Goal: Transaction & Acquisition: Purchase product/service

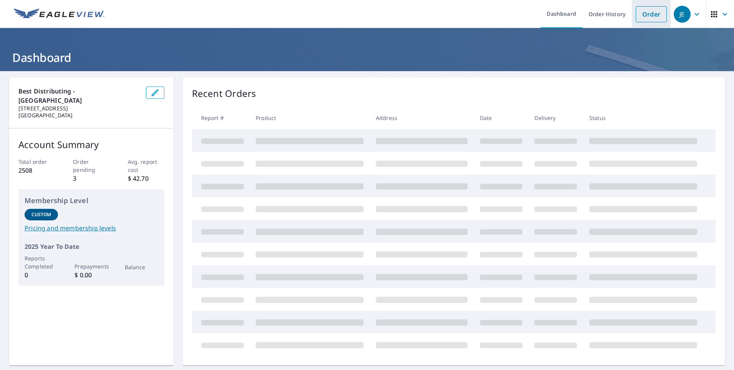
click at [640, 12] on link "Order" at bounding box center [651, 14] width 31 height 16
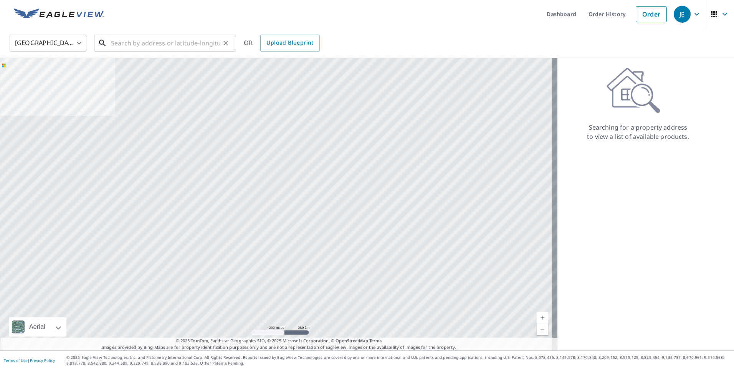
click at [116, 44] on input "text" at bounding box center [165, 43] width 109 height 22
paste input "1249 Rose Galaxy Landing"
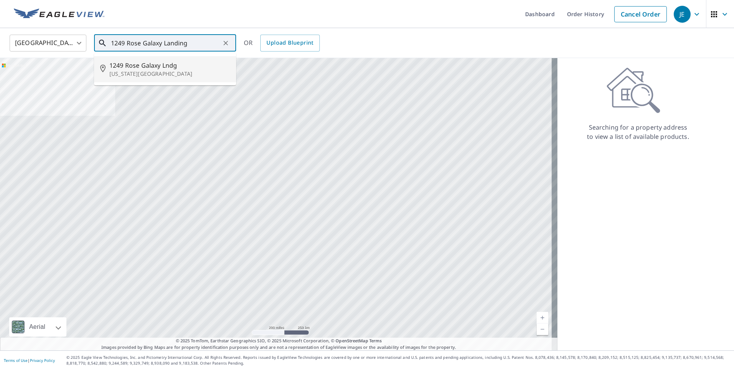
click at [153, 65] on span "1249 Rose Galaxy Lndg" at bounding box center [169, 65] width 121 height 9
type input "[STREET_ADDRESS][US_STATE]"
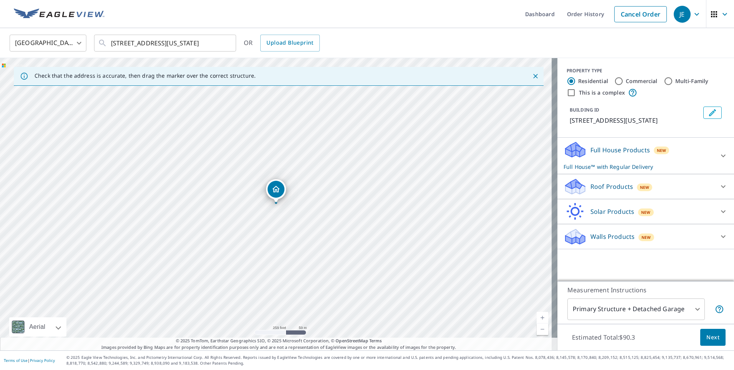
click at [579, 194] on icon at bounding box center [576, 188] width 20 height 9
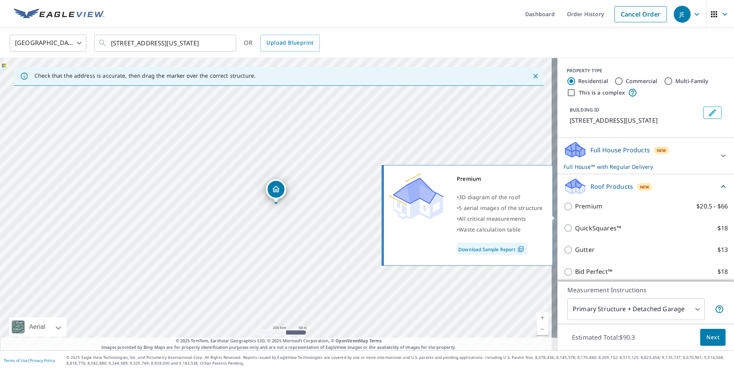
click at [564, 211] on input "Premium $20.5 - $66" at bounding box center [570, 206] width 12 height 9
checkbox input "true"
checkbox input "false"
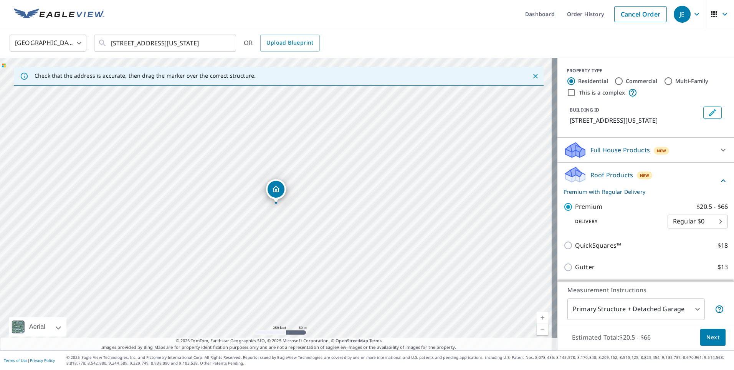
click at [710, 337] on span "Next" at bounding box center [713, 337] width 13 height 10
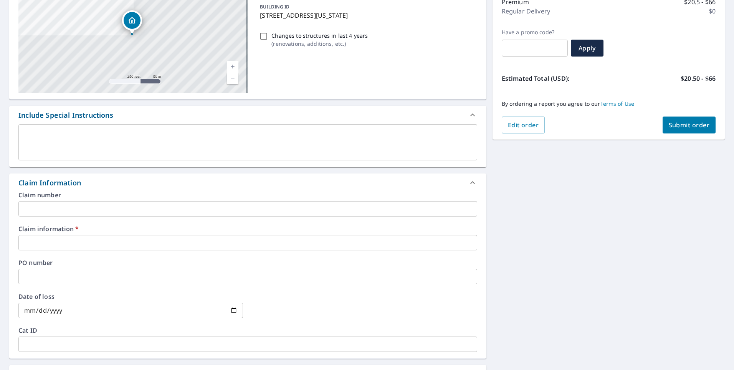
scroll to position [115, 0]
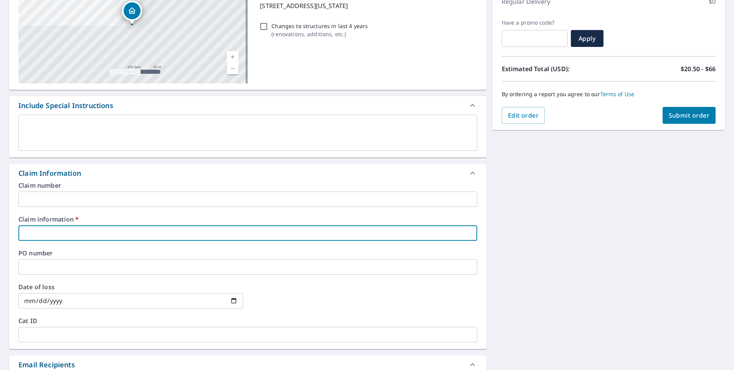
click at [40, 232] on input "text" at bounding box center [247, 232] width 459 height 15
type input "[PERSON_NAME]"
checkbox input "true"
click at [31, 265] on input "text" at bounding box center [247, 266] width 459 height 15
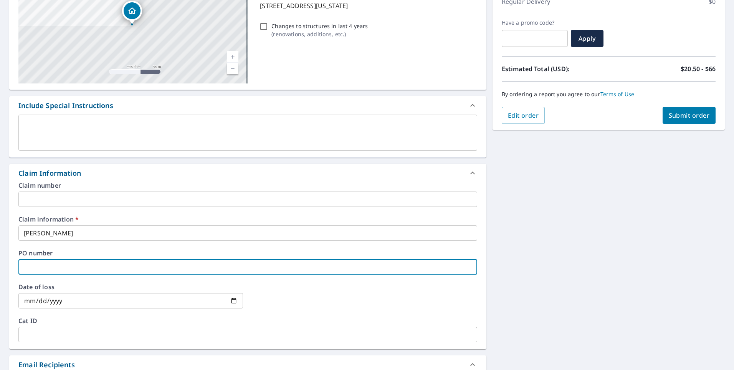
type input "[PERSON_NAME]"
checkbox input "true"
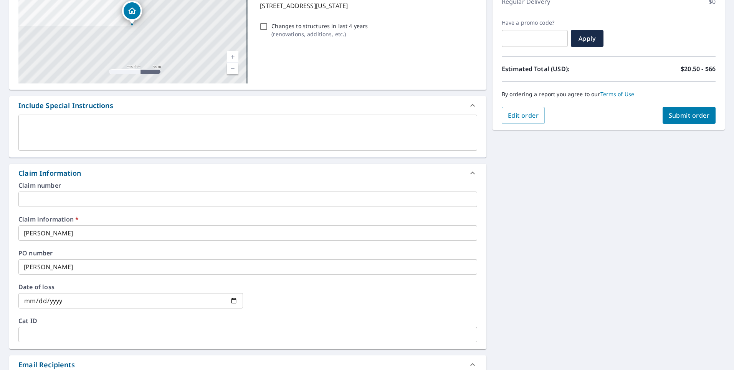
click at [534, 246] on div "[STREET_ADDRESS][US_STATE] Aerial Road A standard road map Aerial A detailed lo…" at bounding box center [367, 238] width 734 height 564
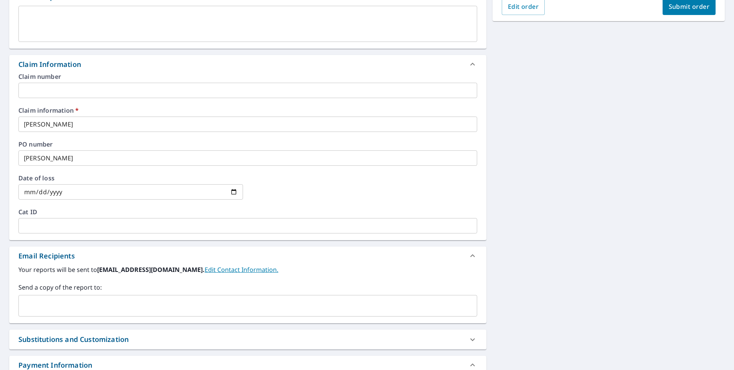
scroll to position [285, 0]
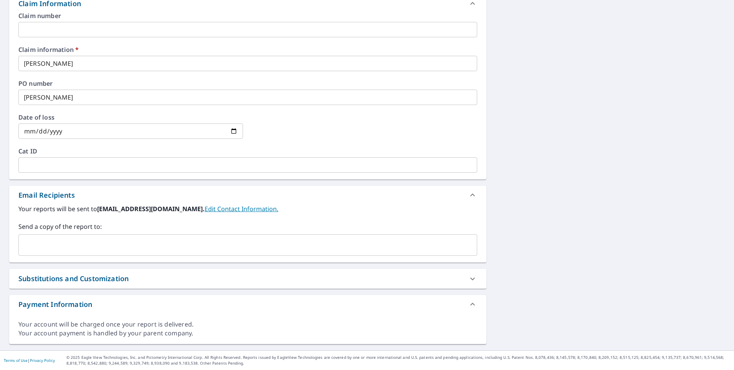
click at [45, 244] on input "text" at bounding box center [242, 244] width 441 height 15
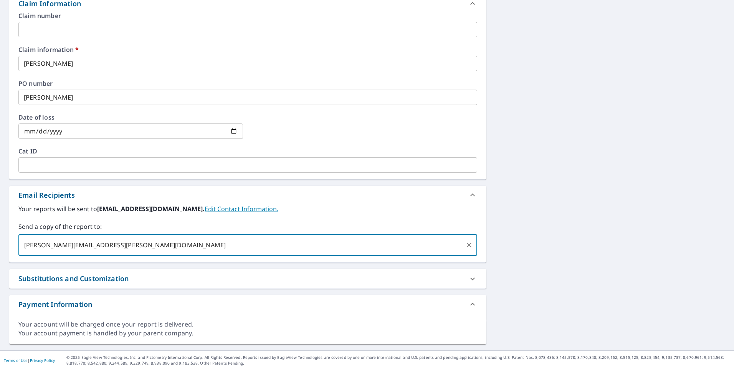
type input "[PERSON_NAME][EMAIL_ADDRESS][PERSON_NAME][DOMAIN_NAME]"
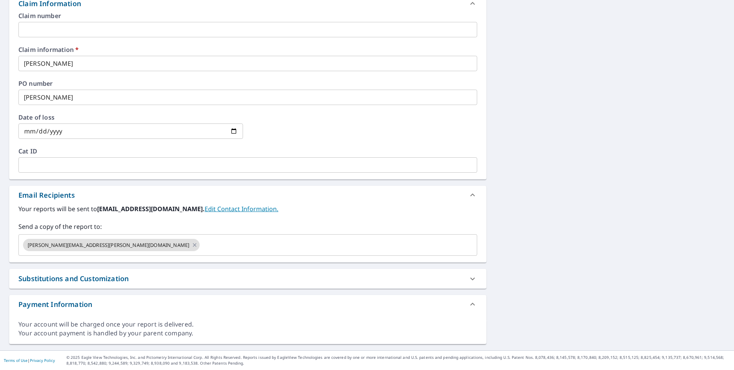
click at [552, 242] on div "[STREET_ADDRESS][US_STATE] Aerial Road A standard road map Aerial A detailed lo…" at bounding box center [367, 68] width 734 height 564
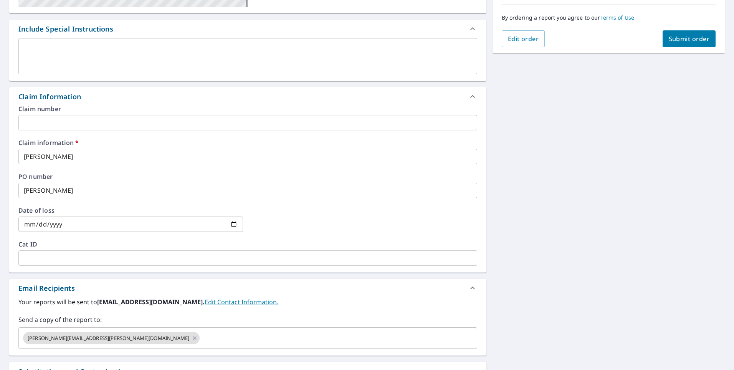
scroll to position [0, 0]
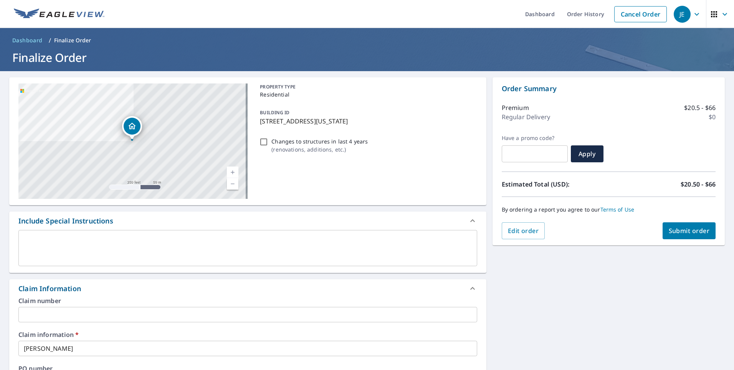
click at [678, 226] on button "Submit order" at bounding box center [689, 230] width 53 height 17
checkbox input "true"
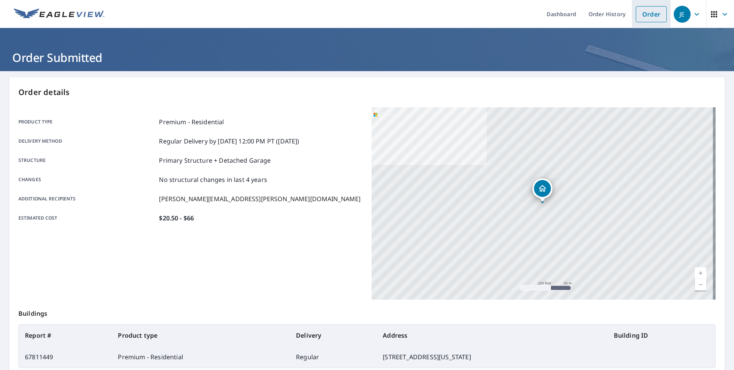
click at [643, 17] on link "Order" at bounding box center [651, 14] width 31 height 16
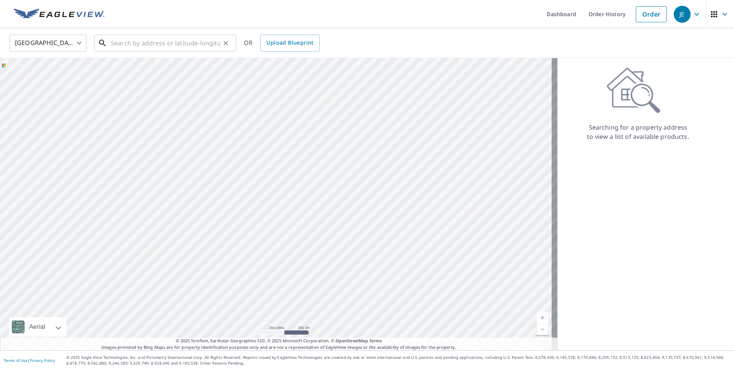
click at [118, 44] on input "text" at bounding box center [165, 43] width 109 height 22
paste input "[STREET_ADDRESS]"
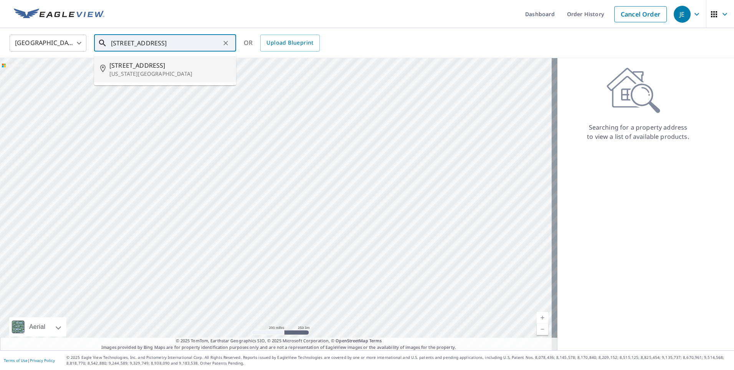
click at [139, 68] on span "[STREET_ADDRESS]" at bounding box center [169, 65] width 121 height 9
type input "[STREET_ADDRESS][US_STATE]"
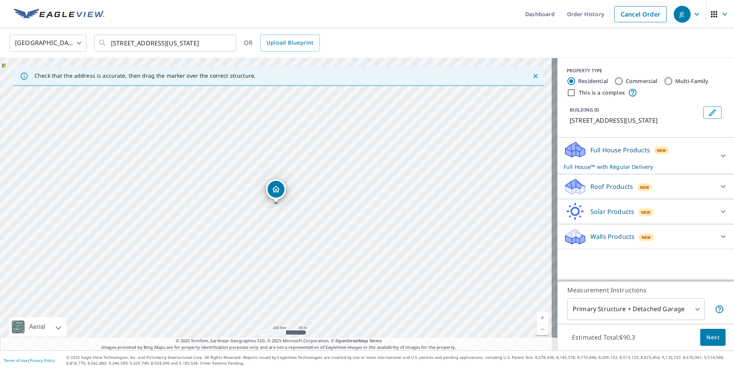
click at [573, 186] on icon at bounding box center [576, 184] width 20 height 10
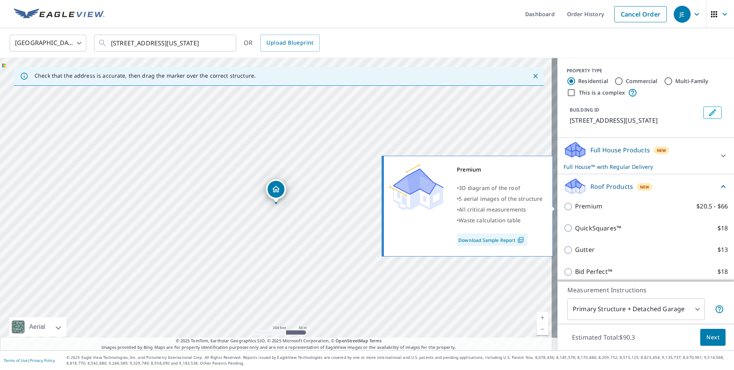
click at [564, 206] on input "Premium $20.5 - $66" at bounding box center [570, 206] width 12 height 9
checkbox input "true"
checkbox input "false"
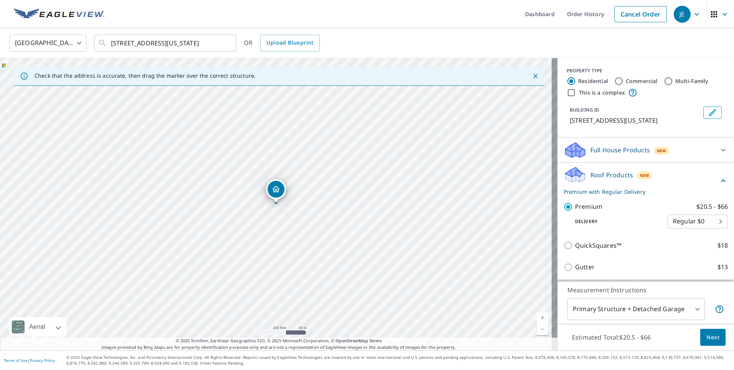
click at [707, 334] on span "Next" at bounding box center [713, 337] width 13 height 10
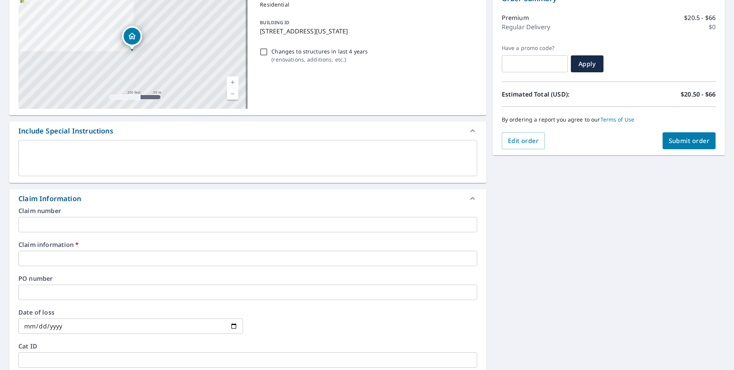
scroll to position [115, 0]
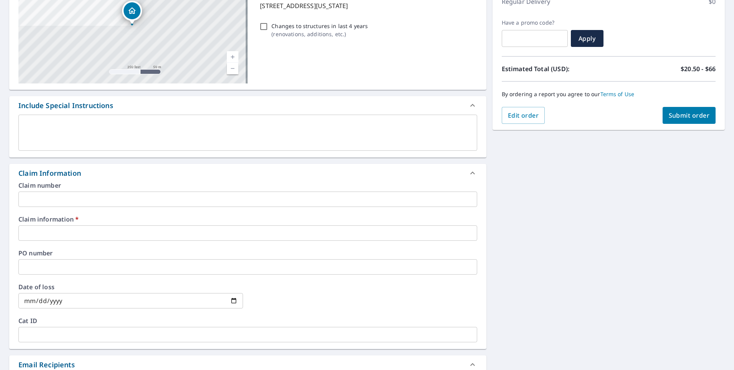
click at [34, 235] on input "text" at bounding box center [247, 232] width 459 height 15
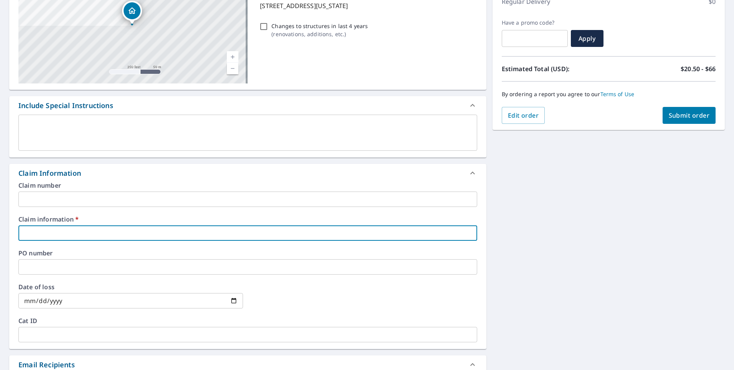
type input "[PERSON_NAME]"
checkbox input "true"
click at [522, 282] on div "[STREET_ADDRESS][US_STATE] Aerial Road A standard road map Aerial A detailed lo…" at bounding box center [367, 238] width 734 height 564
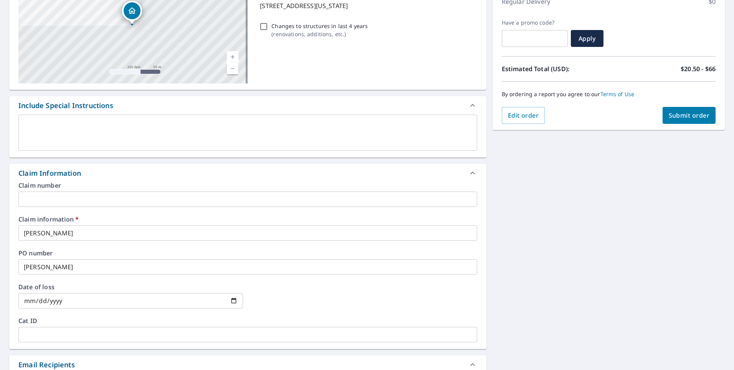
scroll to position [285, 0]
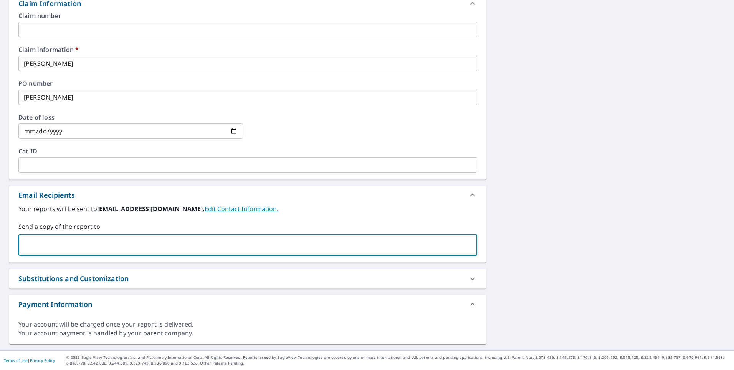
click at [59, 244] on input "text" at bounding box center [242, 244] width 441 height 15
type input "[PERSON_NAME][EMAIL_ADDRESS][PERSON_NAME][DOMAIN_NAME]"
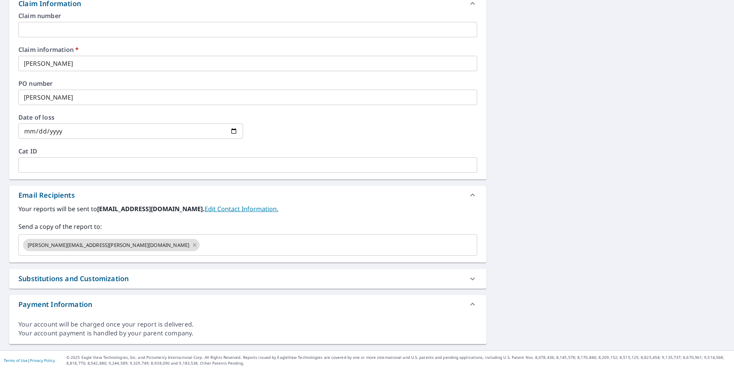
click at [602, 174] on div "[STREET_ADDRESS][US_STATE] Aerial Road A standard road map Aerial A detailed lo…" at bounding box center [367, 68] width 734 height 564
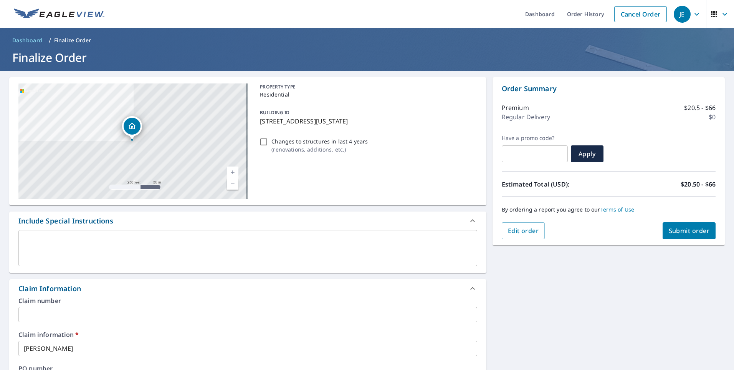
click at [669, 226] on span "Submit order" at bounding box center [689, 230] width 41 height 8
checkbox input "true"
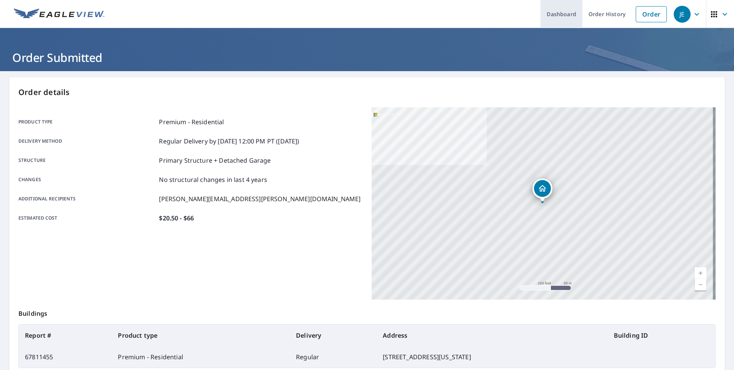
click at [566, 11] on link "Dashboard" at bounding box center [562, 14] width 42 height 28
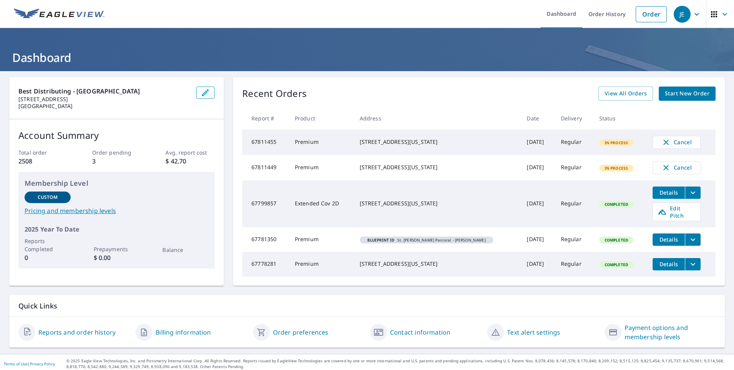
click at [126, 9] on ul "Dashboard Order History Order" at bounding box center [390, 14] width 562 height 28
